Goal: Find specific page/section: Find specific page/section

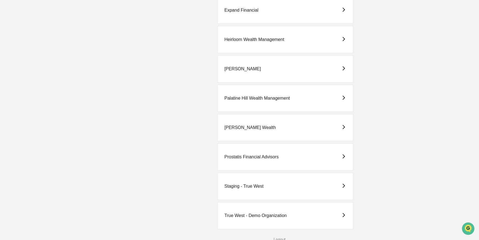
scroll to position [358, 0]
click at [259, 96] on div "Palatine Hill Wealth Management" at bounding box center [256, 97] width 65 height 5
